Goal: Transaction & Acquisition: Purchase product/service

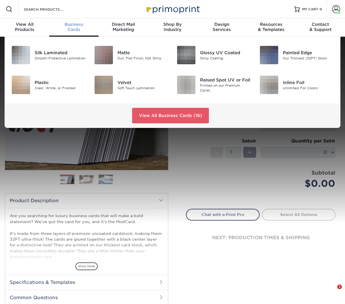
click at [72, 27] on div "Business Cards" at bounding box center [73, 27] width 49 height 10
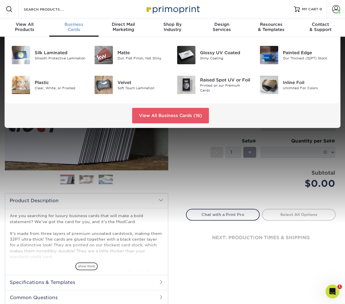
click at [71, 25] on span "Business" at bounding box center [73, 24] width 49 height 5
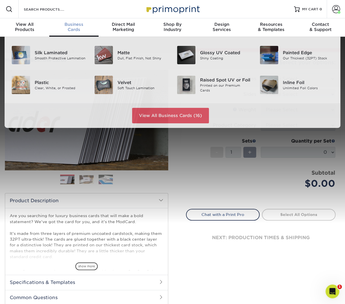
click at [69, 24] on span "Business" at bounding box center [73, 24] width 49 height 5
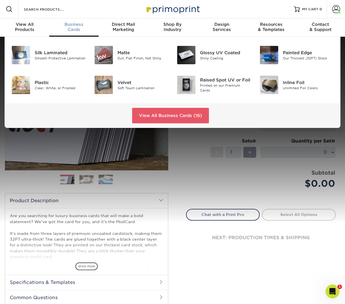
click at [69, 24] on span "Business" at bounding box center [73, 24] width 49 height 5
click at [159, 113] on link "View All Business Cards (16)" at bounding box center [170, 115] width 77 height 15
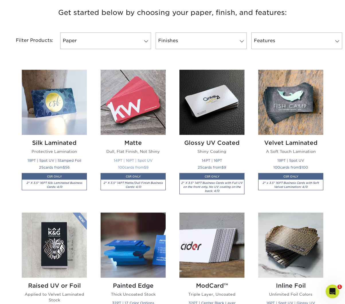
scroll to position [286, 0]
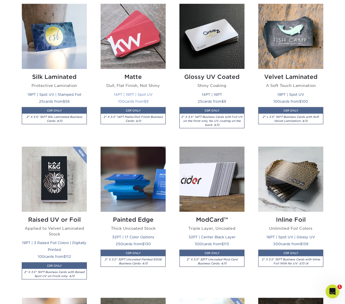
click at [136, 41] on img at bounding box center [133, 36] width 65 height 65
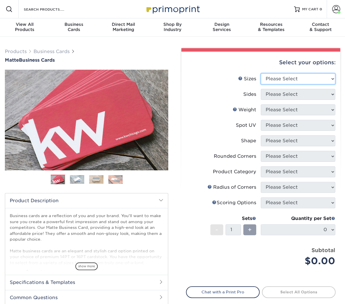
click at [289, 77] on select "Please Select 1.5" x 3.5" - Mini 1.75" x 3.5" - Mini 2" x 2" - Square 2" x 3" -…" at bounding box center [298, 78] width 75 height 11
click at [261, 73] on select "Please Select 1.5" x 3.5" - Mini 1.75" x 3.5" - Mini 2" x 2" - Square 2" x 3" -…" at bounding box center [298, 78] width 75 height 11
click at [297, 81] on select "Please Select 1.5" x 3.5" - Mini 1.75" x 3.5" - Mini 2" x 2" - Square 2" x 3" -…" at bounding box center [298, 78] width 75 height 11
click at [261, 73] on select "Please Select 1.5" x 3.5" - Mini 1.75" x 3.5" - Mini 2" x 2" - Square 2" x 3" -…" at bounding box center [298, 78] width 75 height 11
click at [298, 78] on select "Please Select 1.5" x 3.5" - Mini 1.75" x 3.5" - Mini 2" x 2" - Square 2" x 3" -…" at bounding box center [298, 78] width 75 height 11
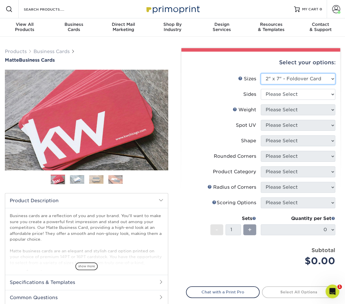
select select "2.00x3.50"
click at [261, 73] on select "Please Select 1.5" x 3.5" - Mini 1.75" x 3.5" - Mini 2" x 2" - Square 2" x 3" -…" at bounding box center [298, 78] width 75 height 11
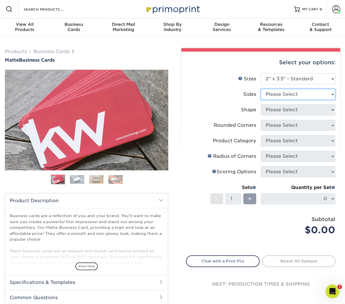
click at [289, 95] on select "Please Select Print Both Sides Print Front Only" at bounding box center [298, 94] width 75 height 11
select select "13abbda7-1d64-4f25-8bb2-c179b224825d"
click at [261, 89] on select "Please Select Print Both Sides Print Front Only" at bounding box center [298, 94] width 75 height 11
click at [0, 0] on select "Please Select" at bounding box center [0, 0] width 0 height 0
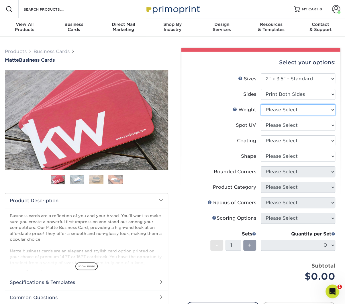
select select "16PT"
click at [261, 104] on select "Please Select 16PT 14PT" at bounding box center [298, 109] width 75 height 11
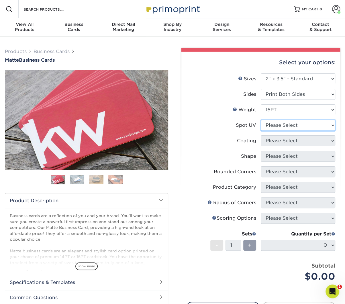
click at [287, 125] on select "Please Select No Spot UV Front and Back (Both Sides) Front Only Back Only" at bounding box center [298, 125] width 75 height 11
select select "1"
click at [261, 120] on select "Please Select No Spot UV Front and Back (Both Sides) Front Only Back Only" at bounding box center [298, 125] width 75 height 11
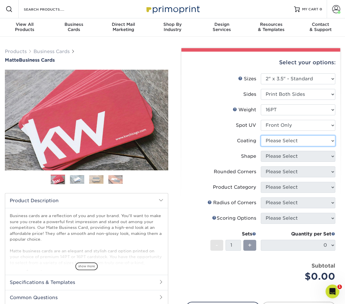
click at [285, 143] on select at bounding box center [298, 140] width 75 height 11
select select "121bb7b5-3b4d-429f-bd8d-bbf80e953313"
click at [261, 135] on select at bounding box center [298, 140] width 75 height 11
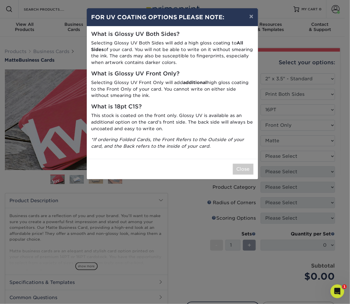
drag, startPoint x: 284, startPoint y: 159, endPoint x: 282, endPoint y: 166, distance: 7.4
click at [282, 166] on div "× FOR UV COATING OPTIONS PLEASE NOTE: What is Glossy UV Both Sides? Selecting G…" at bounding box center [175, 152] width 350 height 304
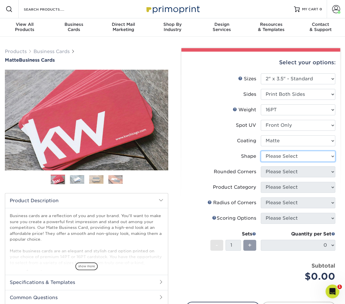
click at [296, 158] on select "Please Select Standard" at bounding box center [298, 156] width 75 height 11
select select "standard"
click at [261, 151] on select "Please Select Standard" at bounding box center [298, 156] width 75 height 11
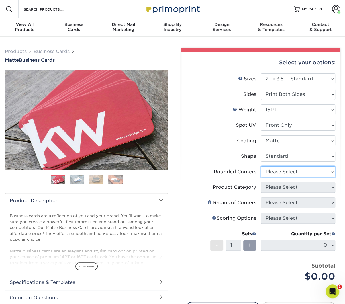
click at [277, 173] on select "Please Select Yes - Round 2 Corners Yes - Round 4 Corners No" at bounding box center [298, 171] width 75 height 11
select select "0"
click at [261, 166] on select "Please Select Yes - Round 2 Corners Yes - Round 4 Corners No" at bounding box center [298, 171] width 75 height 11
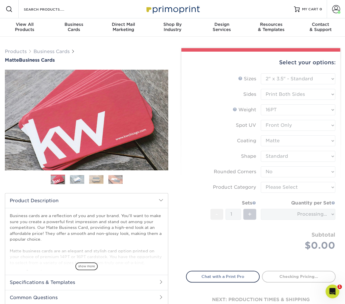
drag, startPoint x: 278, startPoint y: 189, endPoint x: 278, endPoint y: 193, distance: 3.7
click at [278, 193] on form "Sizes Help Sizes Please Select 1.5" x 3.5" - Mini 1.75" x 3.5" - Mini 2" x 2" -…" at bounding box center [261, 168] width 150 height 191
